Goal: Task Accomplishment & Management: Manage account settings

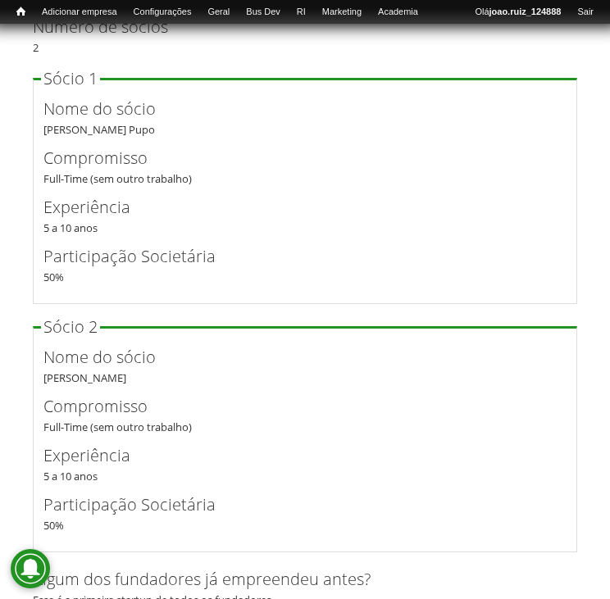
scroll to position [3231, 0]
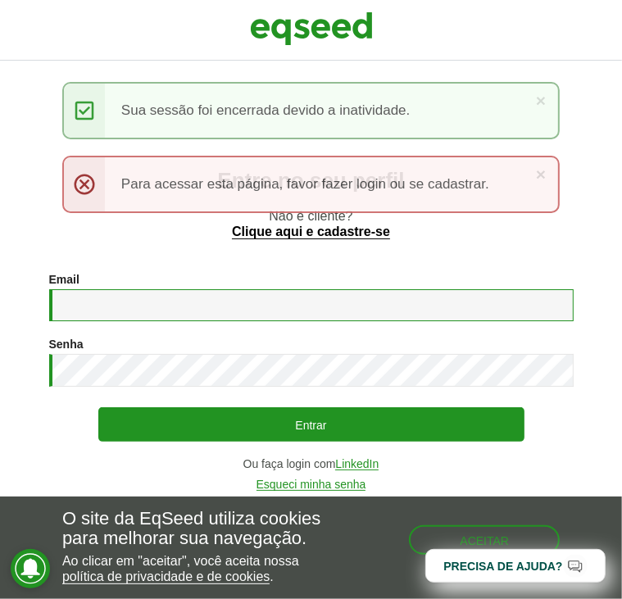
click at [309, 312] on input "Email *" at bounding box center [311, 305] width 525 height 32
click at [164, 302] on input "Email *" at bounding box center [311, 305] width 525 height 32
type input "**********"
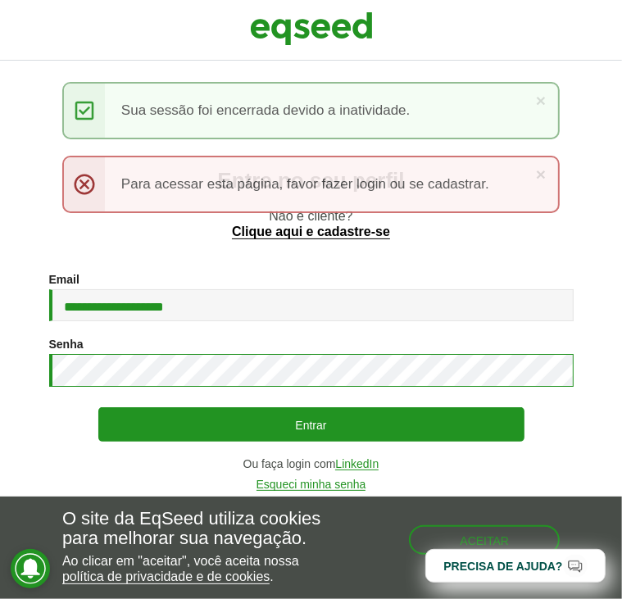
click at [98, 408] on button "Entrar" at bounding box center [311, 425] width 426 height 34
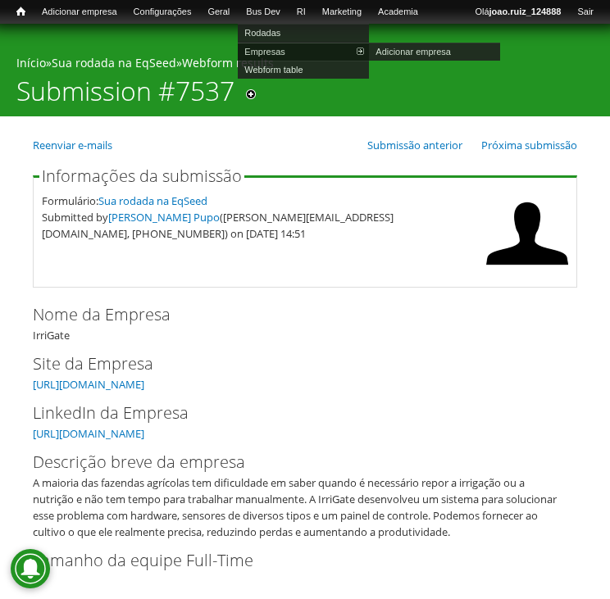
click at [286, 52] on link "Empresas" at bounding box center [303, 52] width 131 height 18
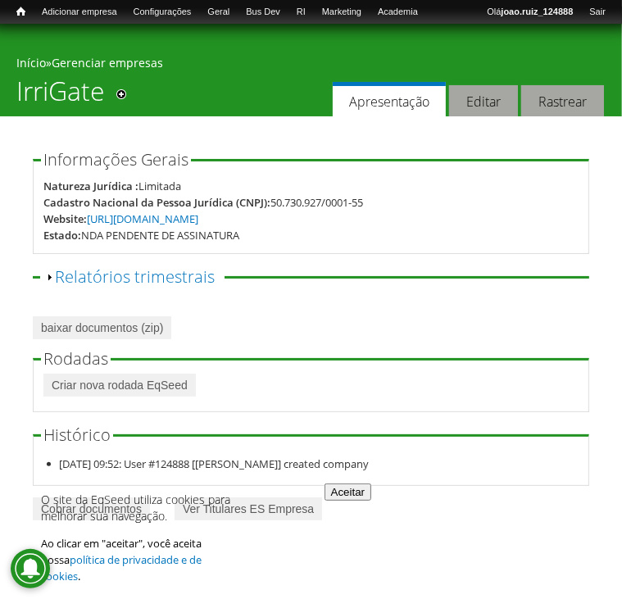
click at [358, 501] on button "Aceitar" at bounding box center [348, 492] width 47 height 17
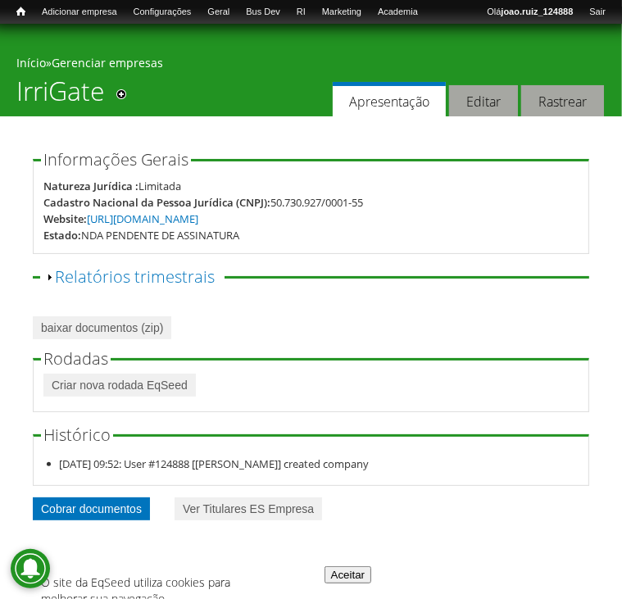
click at [121, 499] on link "Cobrar documentos" at bounding box center [91, 509] width 117 height 23
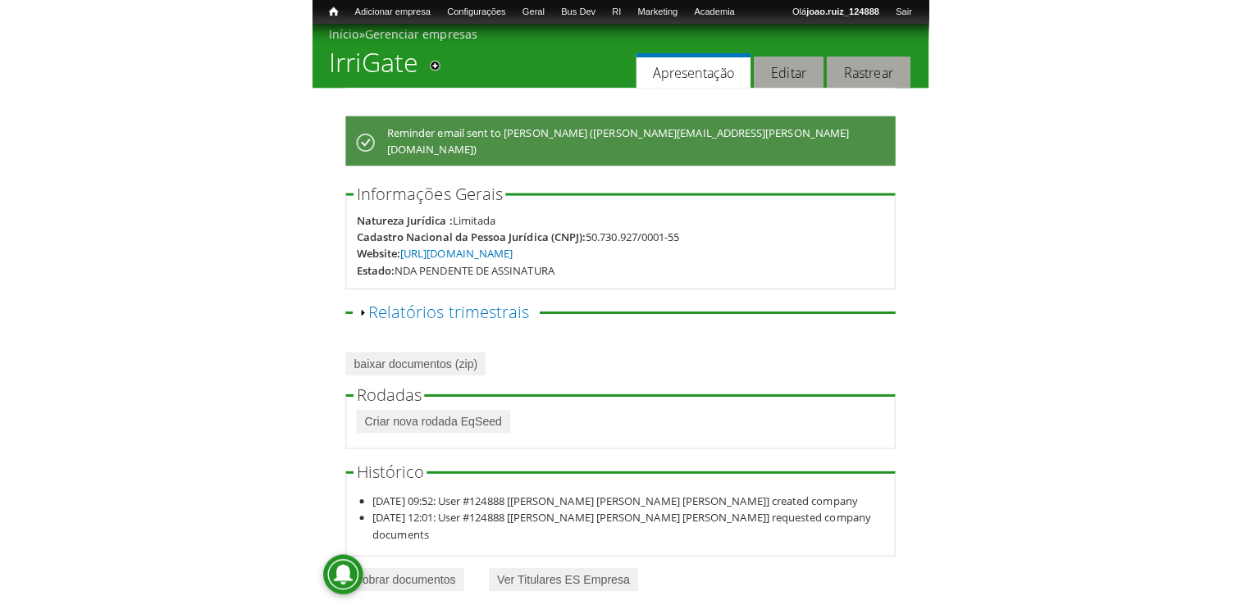
scroll to position [7, 0]
